Goal: Obtain resource: Obtain resource

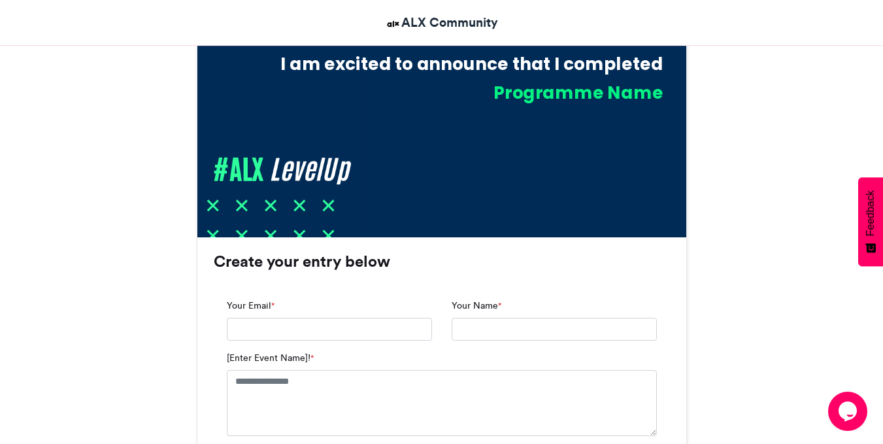
scroll to position [673, 0]
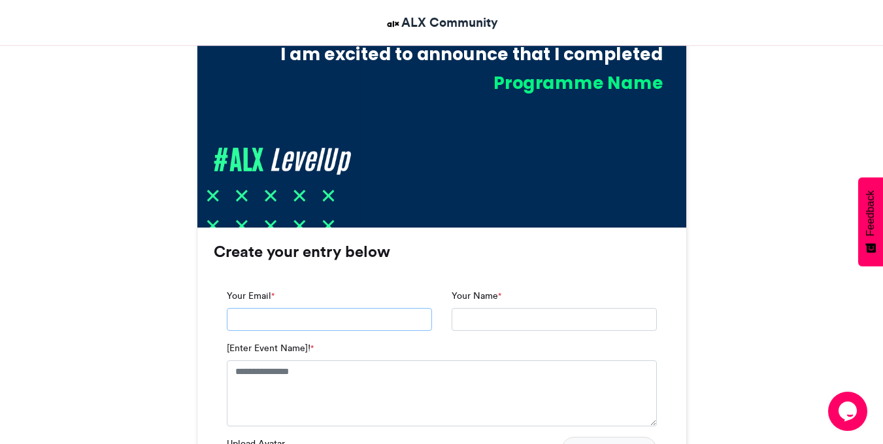
click at [337, 325] on input "Your Email *" at bounding box center [329, 320] width 205 height 24
type input "**********"
click at [323, 367] on textarea "[Enter Event Name]! *" at bounding box center [442, 392] width 430 height 65
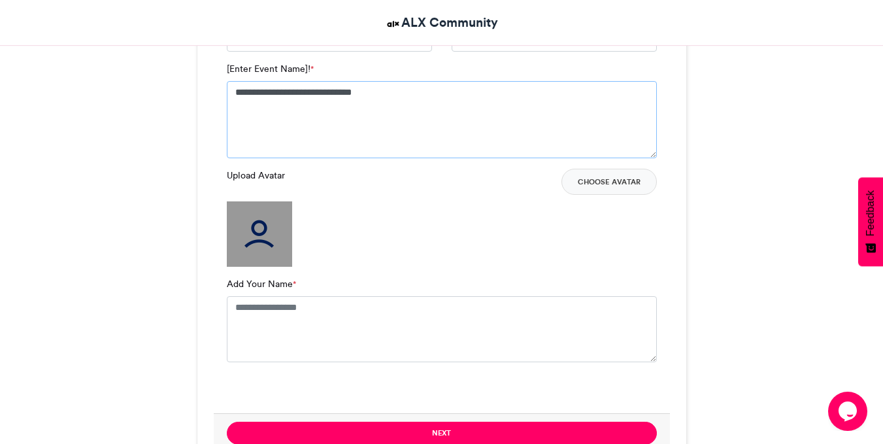
scroll to position [952, 0]
type textarea "**********"
click at [276, 320] on textarea "Add Your Name *" at bounding box center [442, 327] width 430 height 65
type textarea "**********"
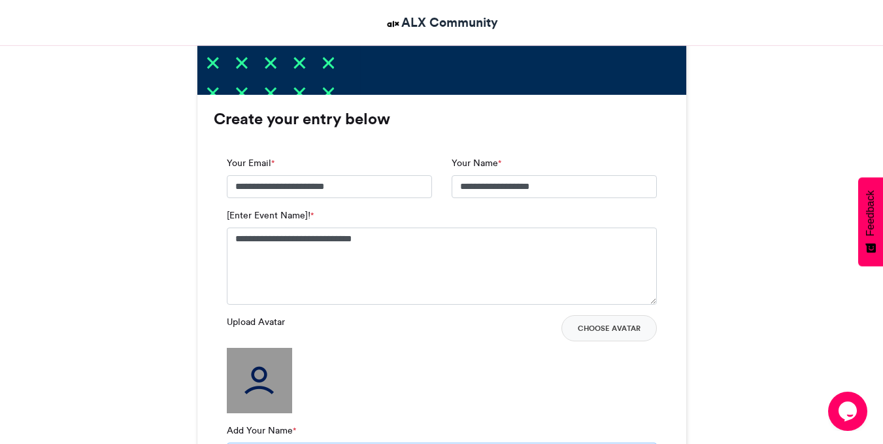
scroll to position [845, 0]
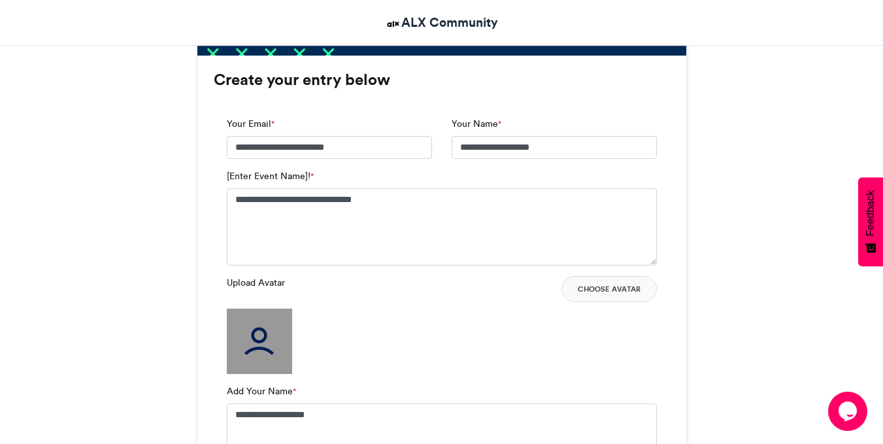
click at [260, 332] on img at bounding box center [259, 340] width 65 height 65
click at [604, 287] on button "Choose Avatar" at bounding box center [608, 289] width 95 height 26
click at [241, 320] on img at bounding box center [259, 340] width 65 height 65
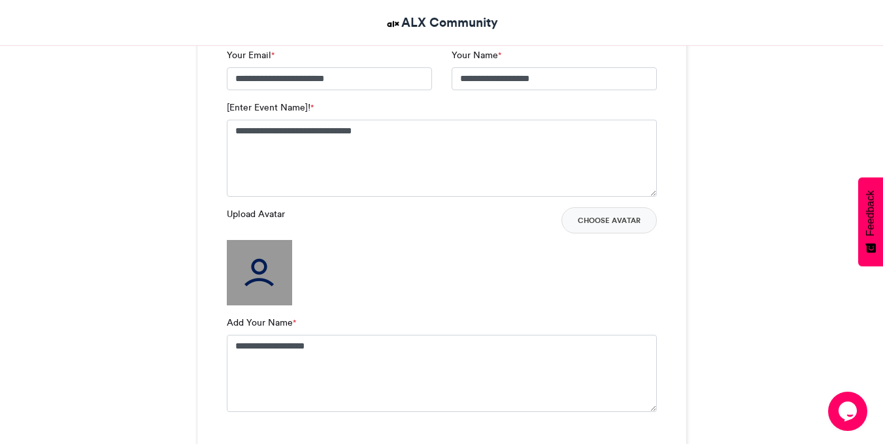
scroll to position [916, 0]
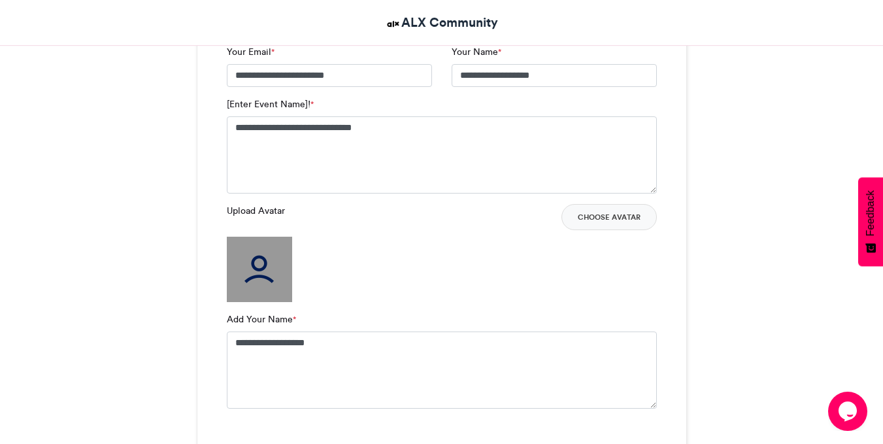
click at [272, 293] on img at bounding box center [259, 268] width 65 height 65
click at [260, 266] on img at bounding box center [259, 268] width 65 height 65
click at [268, 257] on img at bounding box center [259, 268] width 65 height 65
click at [613, 221] on button "Choose Avatar" at bounding box center [608, 217] width 95 height 26
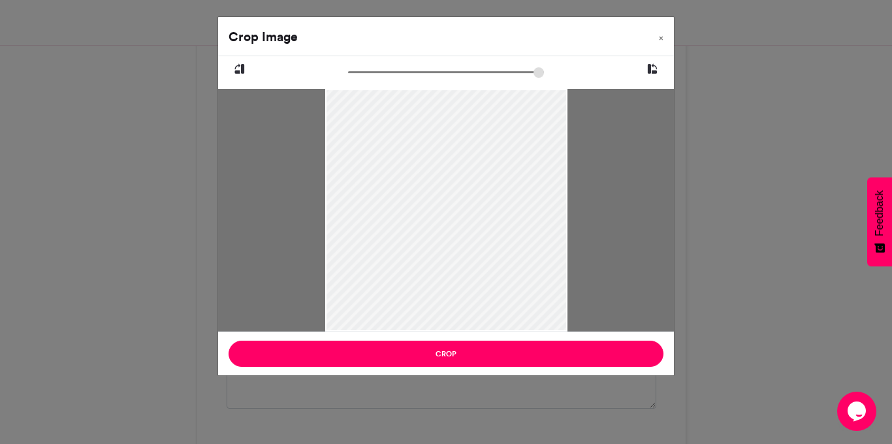
drag, startPoint x: 390, startPoint y: 170, endPoint x: 397, endPoint y: 223, distance: 53.3
click at [397, 223] on div at bounding box center [446, 249] width 242 height 323
drag, startPoint x: 397, startPoint y: 223, endPoint x: 392, endPoint y: 233, distance: 10.8
click at [392, 233] on div at bounding box center [446, 249] width 242 height 323
type input "******"
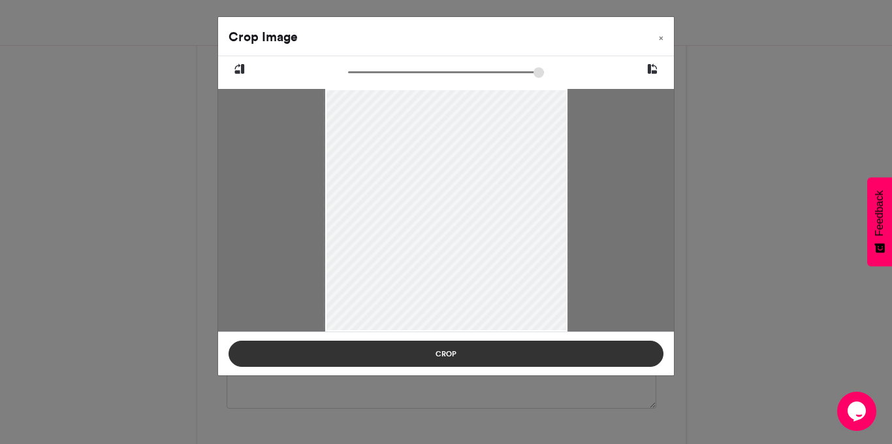
click at [464, 360] on button "Crop" at bounding box center [446, 353] width 435 height 26
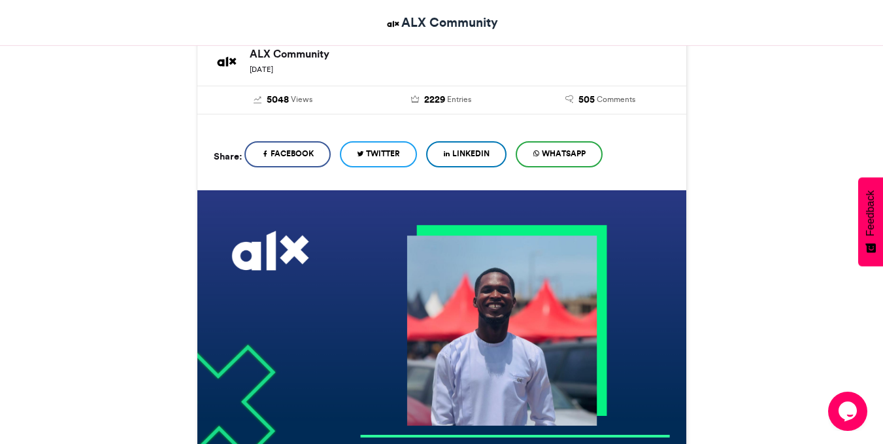
scroll to position [221, 0]
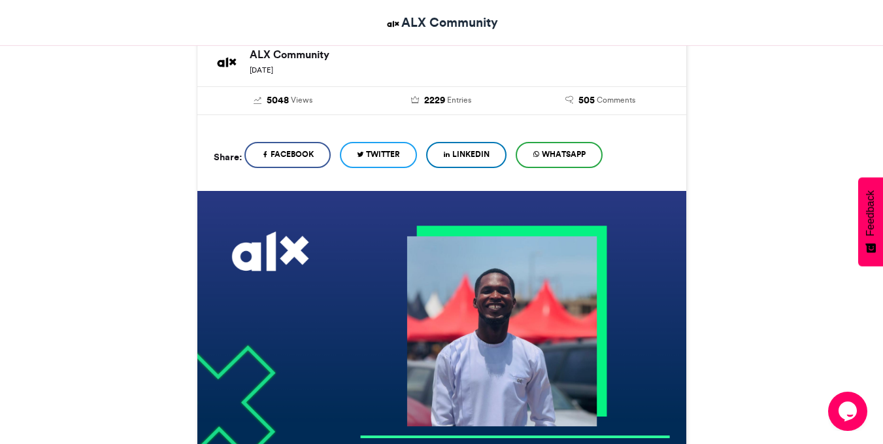
click at [540, 155] on icon at bounding box center [535, 154] width 7 height 9
click at [557, 154] on span "WhatsApp" at bounding box center [564, 154] width 44 height 12
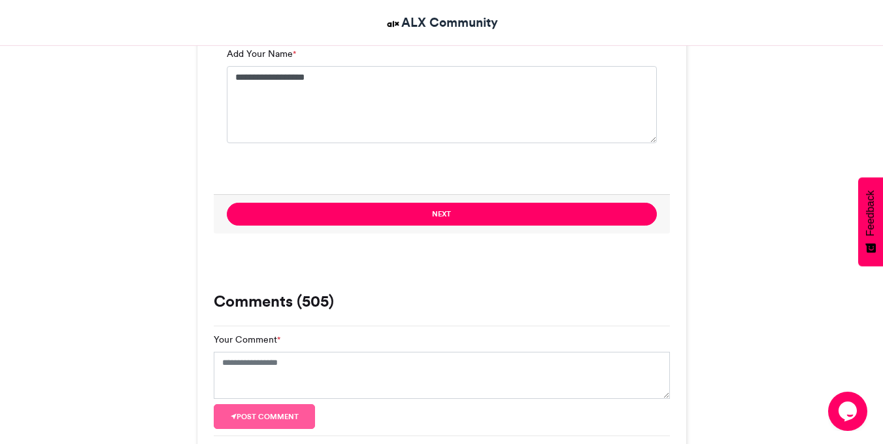
scroll to position [1183, 0]
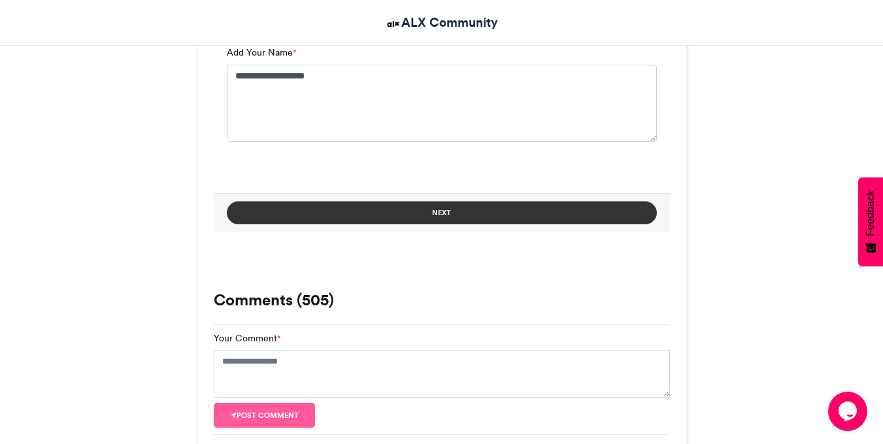
click at [476, 218] on button "Next" at bounding box center [442, 212] width 430 height 23
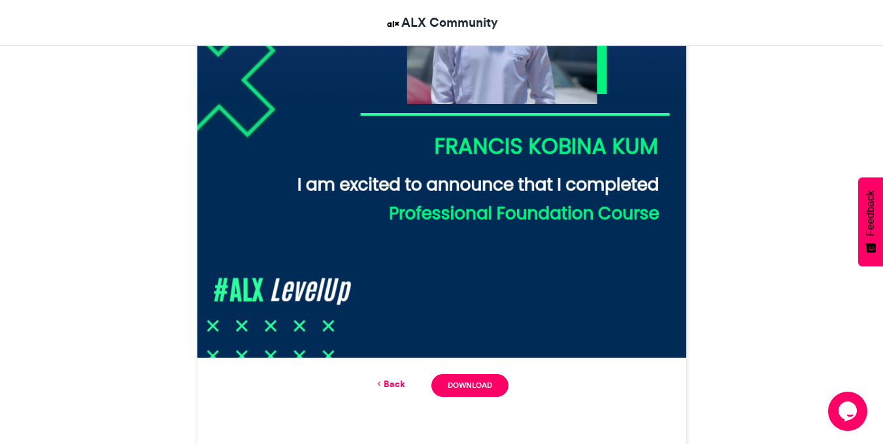
scroll to position [543, 0]
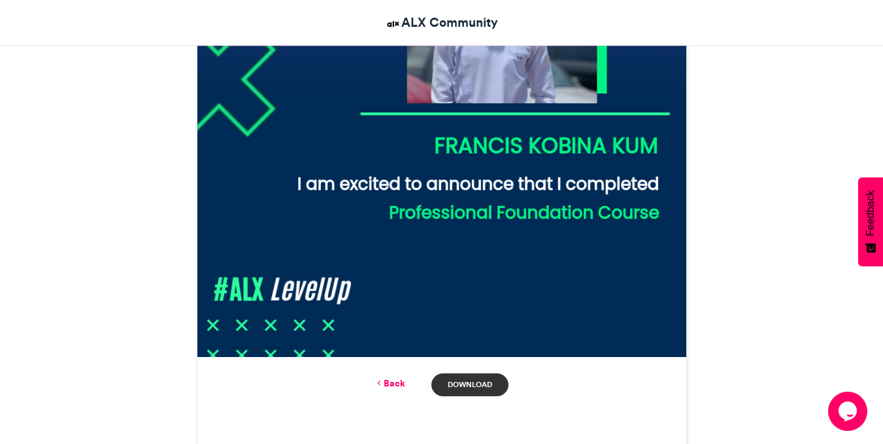
click at [469, 386] on link "Download" at bounding box center [469, 384] width 76 height 23
